Goal: Task Accomplishment & Management: Manage account settings

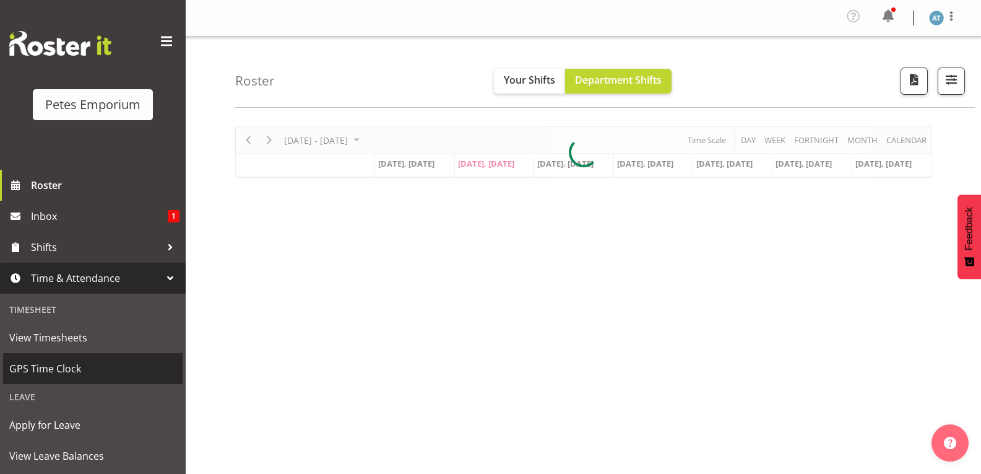
click at [101, 373] on span "GPS Time Clock" at bounding box center [92, 368] width 167 height 19
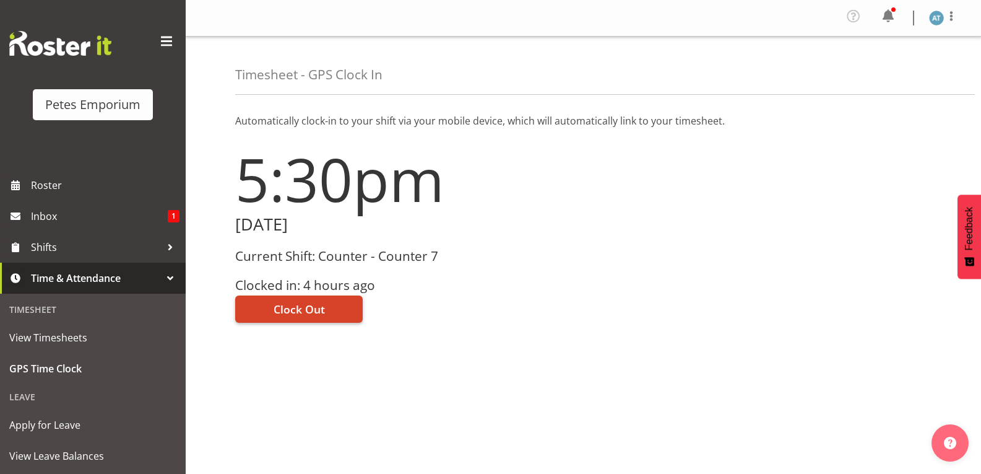
click at [321, 311] on span "Clock Out" at bounding box center [299, 309] width 51 height 16
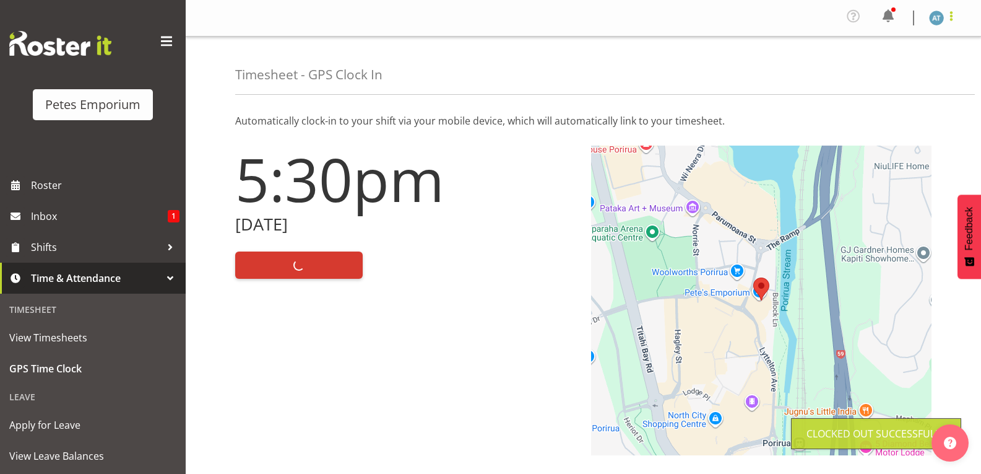
click at [954, 19] on span at bounding box center [951, 16] width 15 height 15
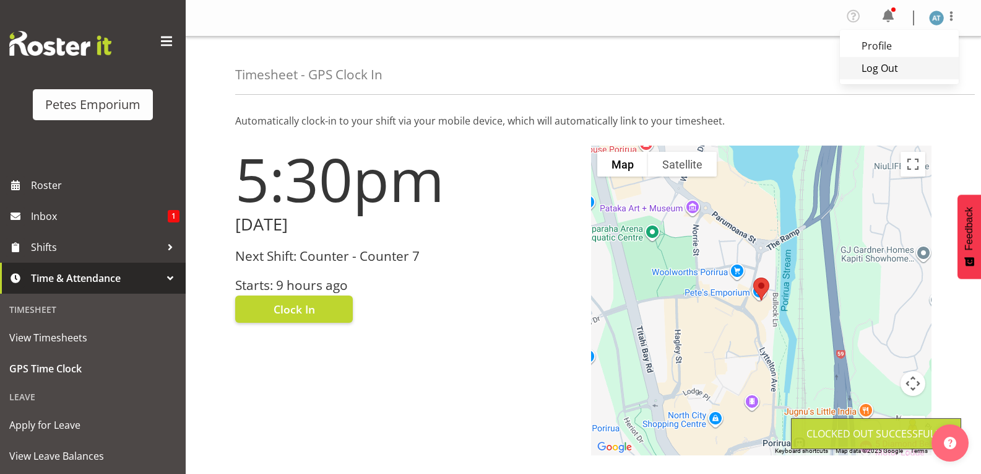
click at [917, 69] on link "Log Out" at bounding box center [899, 68] width 119 height 22
